Goal: Task Accomplishment & Management: Use online tool/utility

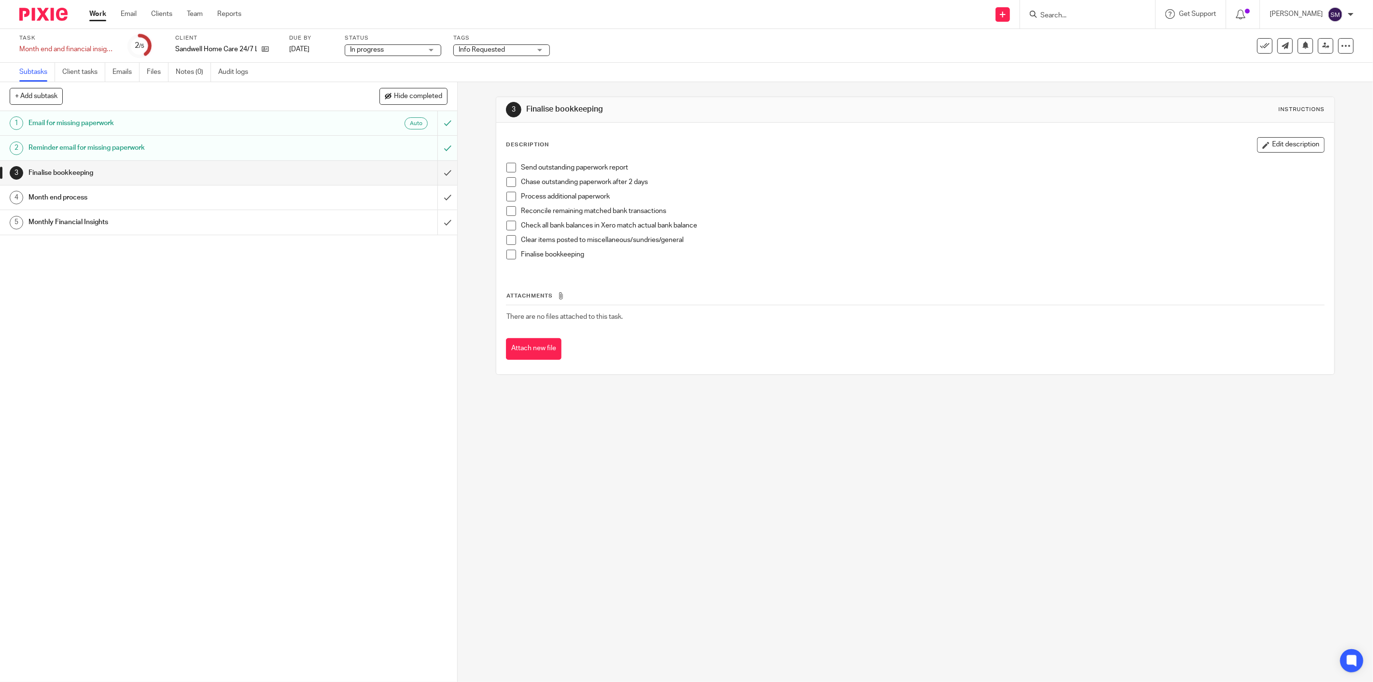
click at [69, 199] on h1 "Month end process" at bounding box center [161, 197] width 266 height 14
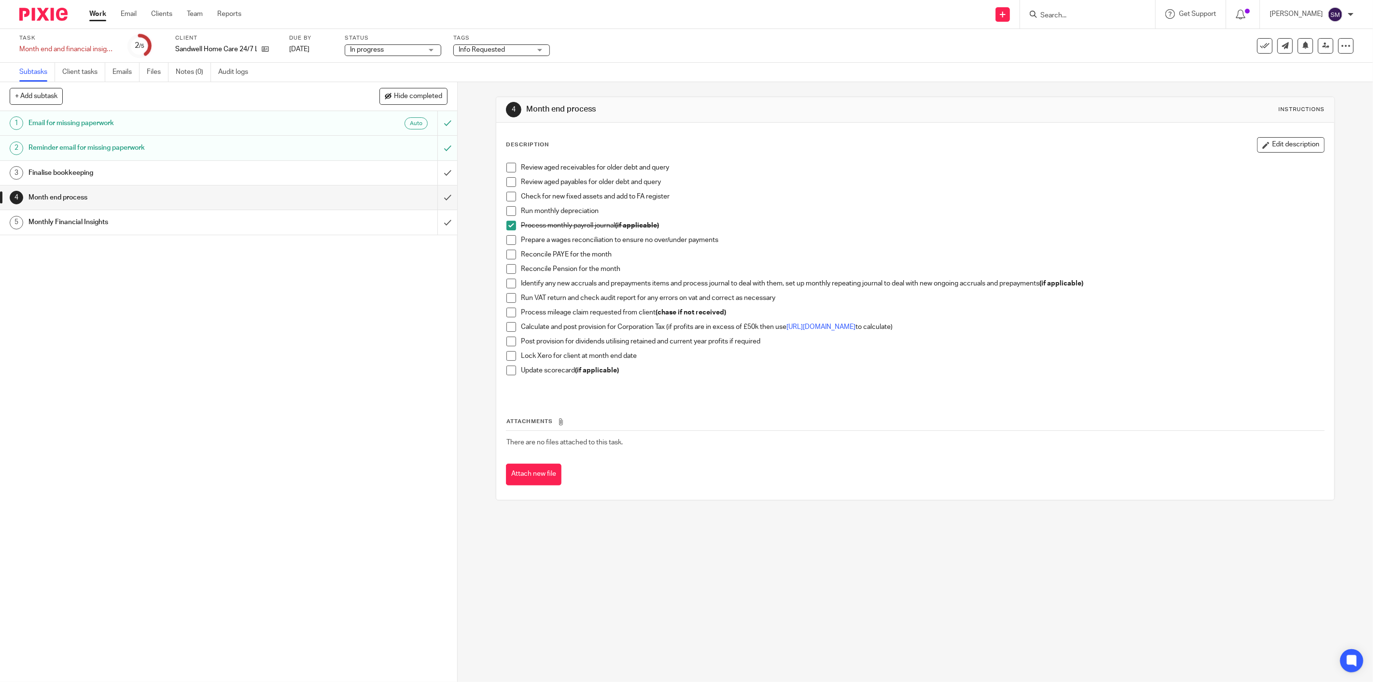
click at [507, 168] on span at bounding box center [511, 168] width 10 height 10
click at [502, 181] on div "Review aged receivables for older debt and query Review aged payables for older…" at bounding box center [915, 277] width 827 height 239
drag, startPoint x: 504, startPoint y: 185, endPoint x: 514, endPoint y: 185, distance: 9.7
click at [506, 185] on span at bounding box center [511, 182] width 10 height 10
click at [509, 194] on span at bounding box center [511, 197] width 10 height 10
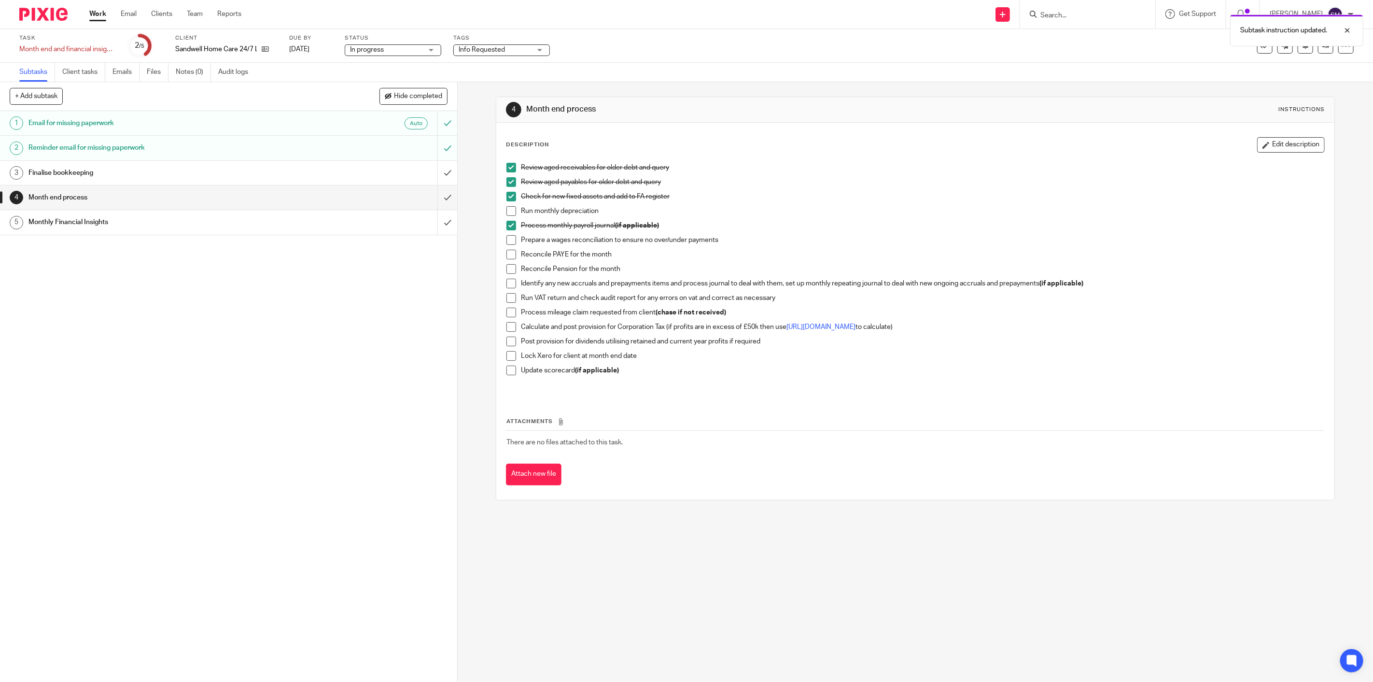
click at [511, 213] on span at bounding box center [511, 211] width 10 height 10
click at [506, 244] on span at bounding box center [511, 240] width 10 height 10
click at [509, 254] on span at bounding box center [511, 255] width 10 height 10
click at [512, 269] on span at bounding box center [511, 269] width 10 height 10
click at [506, 286] on span at bounding box center [511, 284] width 10 height 10
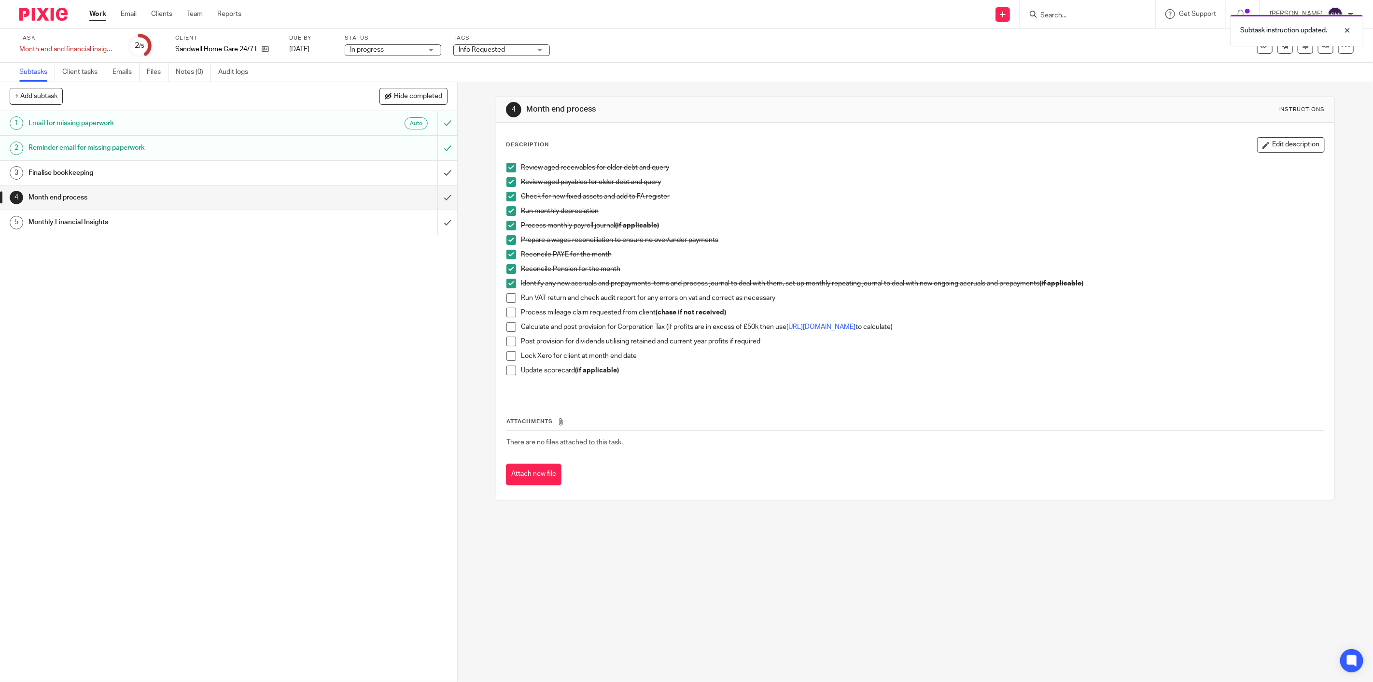
click at [502, 329] on div "Review aged receivables for older debt and query Review aged payables for older…" at bounding box center [915, 277] width 827 height 239
drag, startPoint x: 506, startPoint y: 331, endPoint x: 895, endPoint y: 168, distance: 422.4
click at [507, 331] on span at bounding box center [511, 327] width 10 height 10
click at [512, 299] on span at bounding box center [511, 298] width 10 height 10
click at [440, 197] on input "submit" at bounding box center [228, 197] width 457 height 24
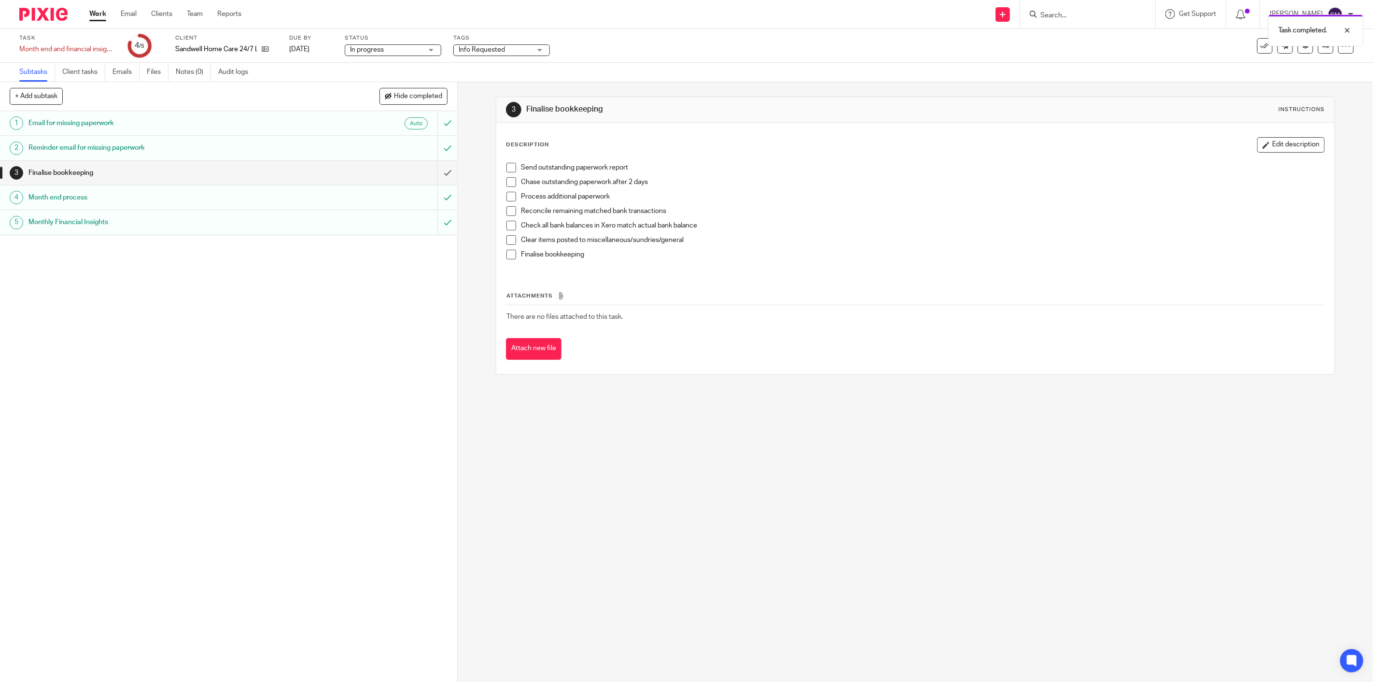
click at [1260, 48] on icon at bounding box center [1265, 46] width 10 height 10
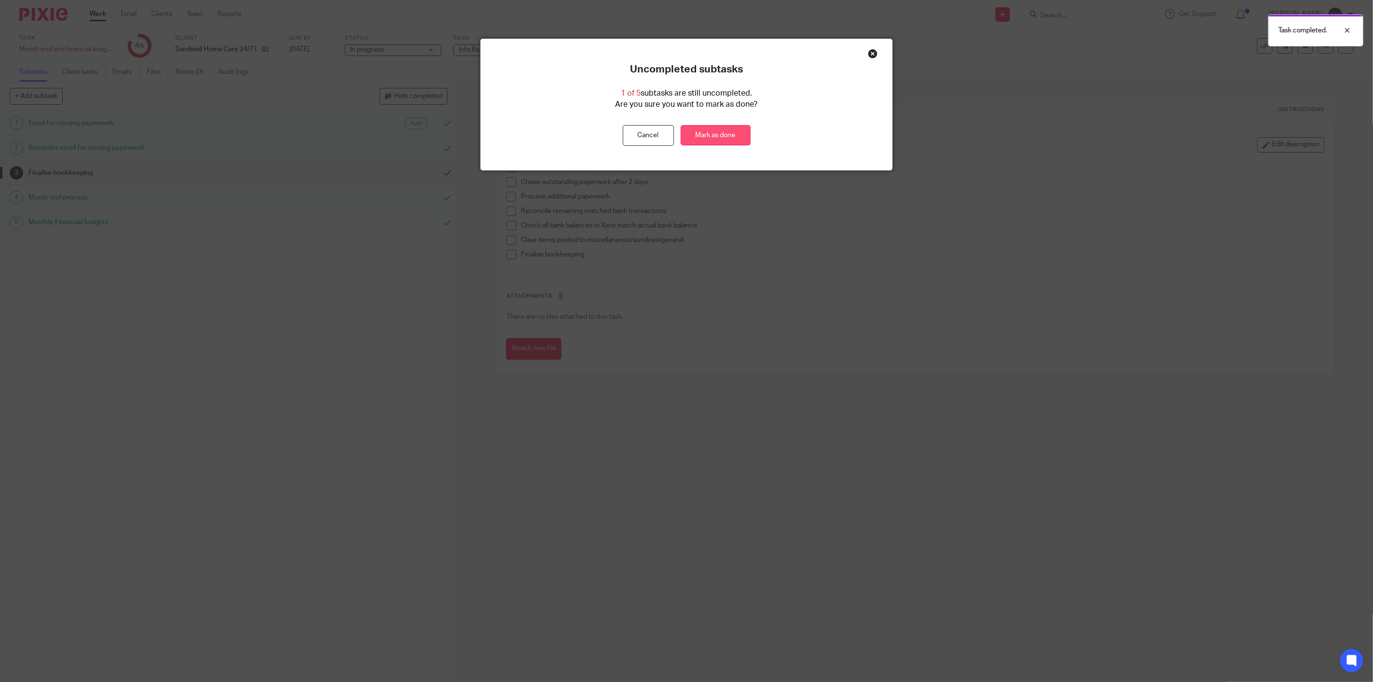
click at [706, 133] on link "Mark as done" at bounding box center [716, 135] width 70 height 21
